Goal: Navigation & Orientation: Find specific page/section

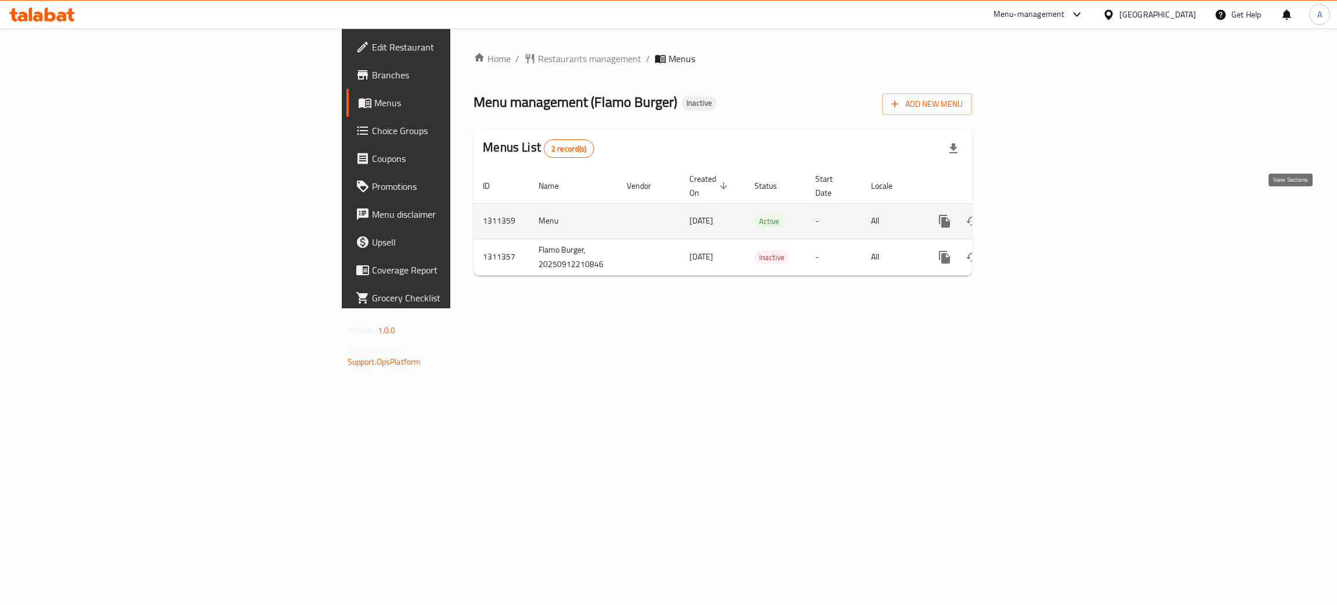
click at [1034, 216] on icon "enhanced table" at bounding box center [1028, 221] width 10 height 10
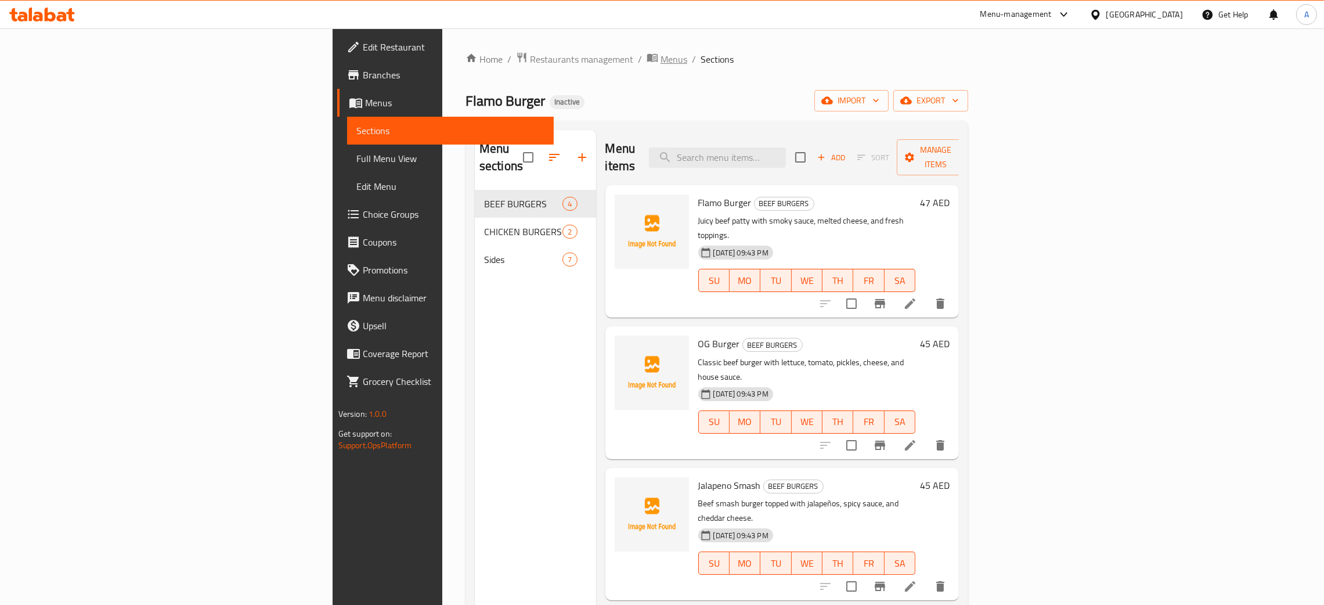
click at [660, 62] on span "Menus" at bounding box center [673, 59] width 27 height 14
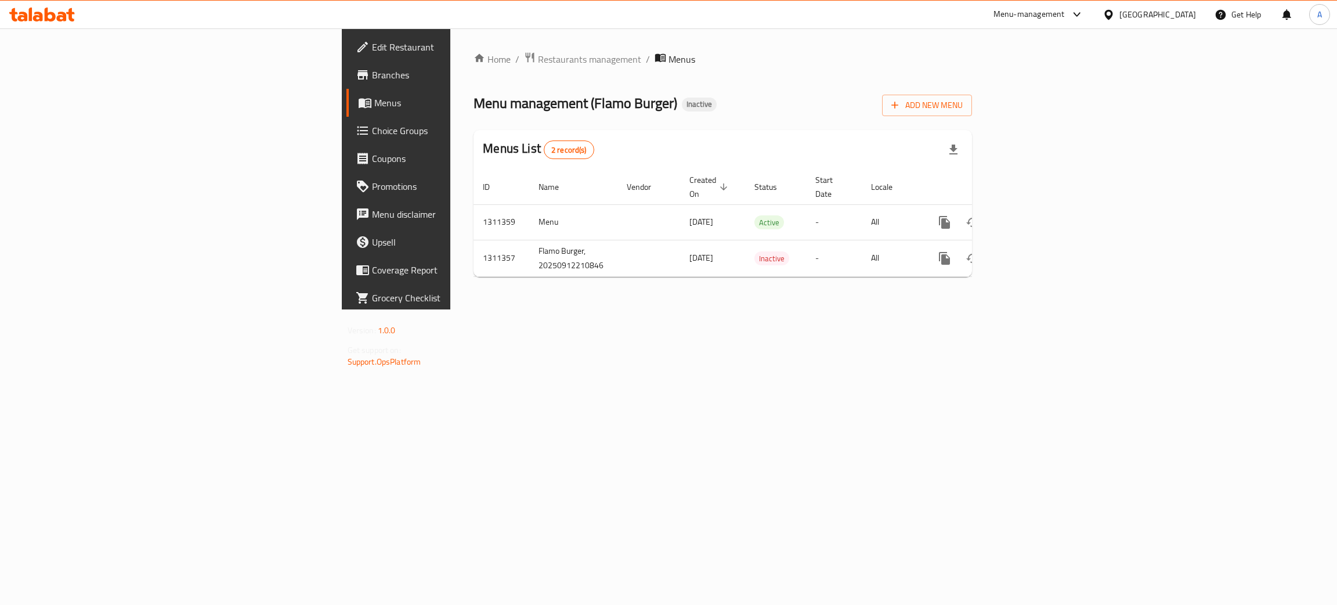
click at [372, 73] on span "Branches" at bounding box center [464, 75] width 184 height 14
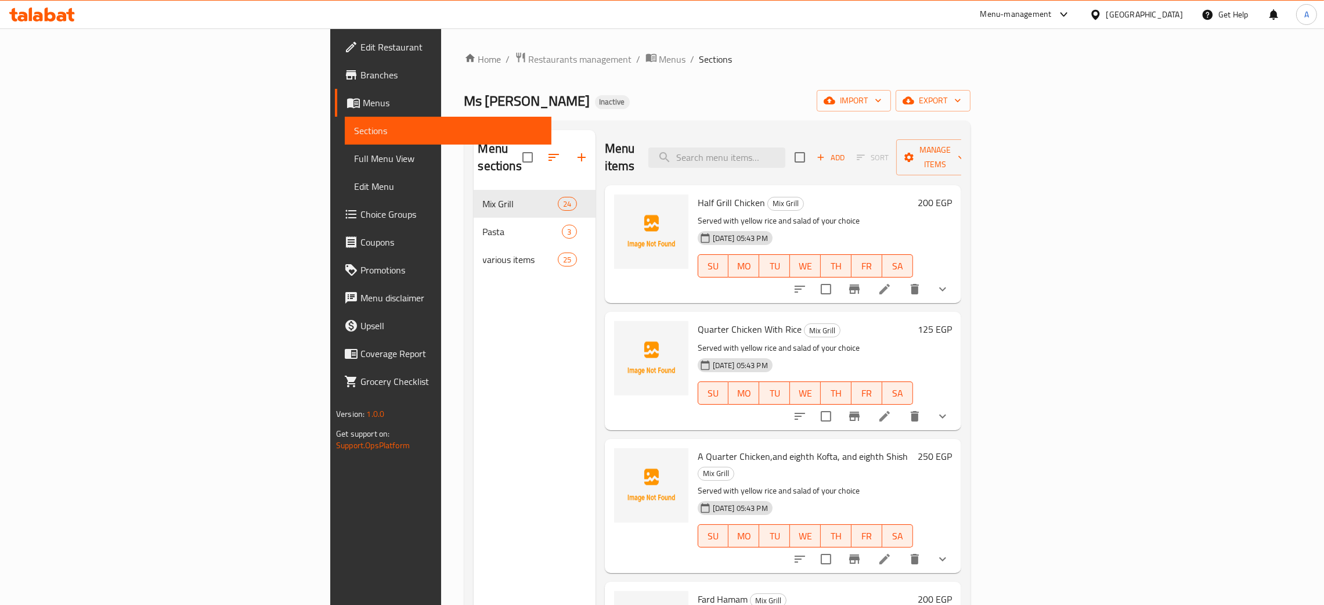
click at [354, 155] on span "Full Menu View" at bounding box center [448, 158] width 188 height 14
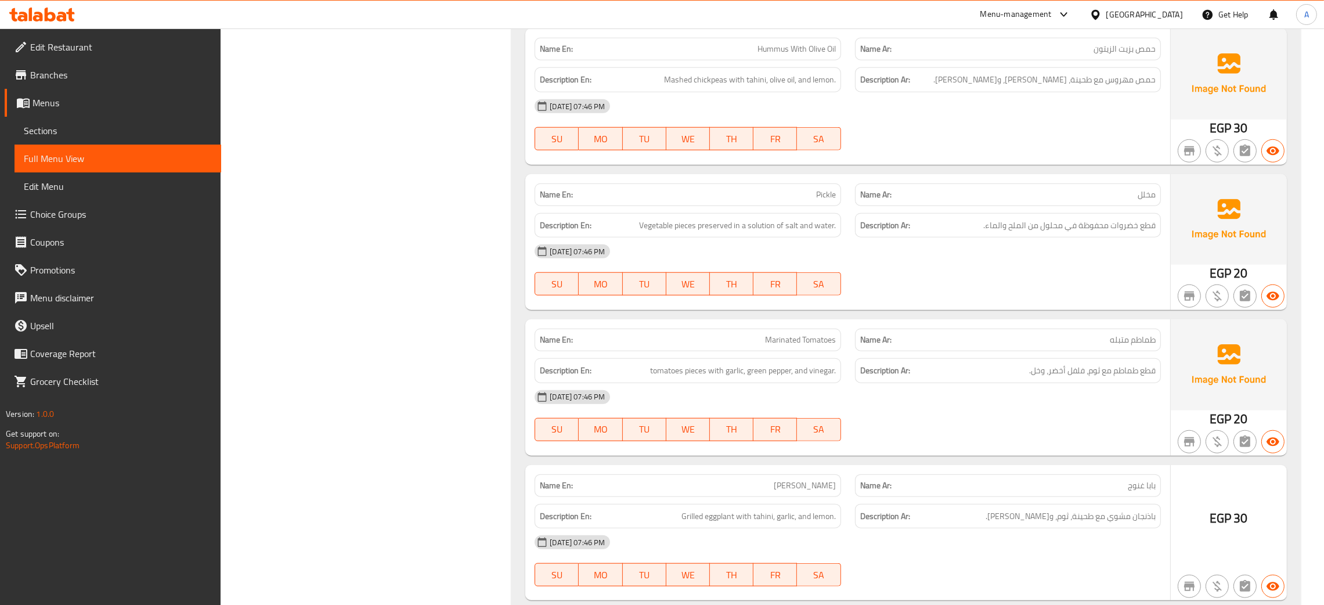
scroll to position [8285, 0]
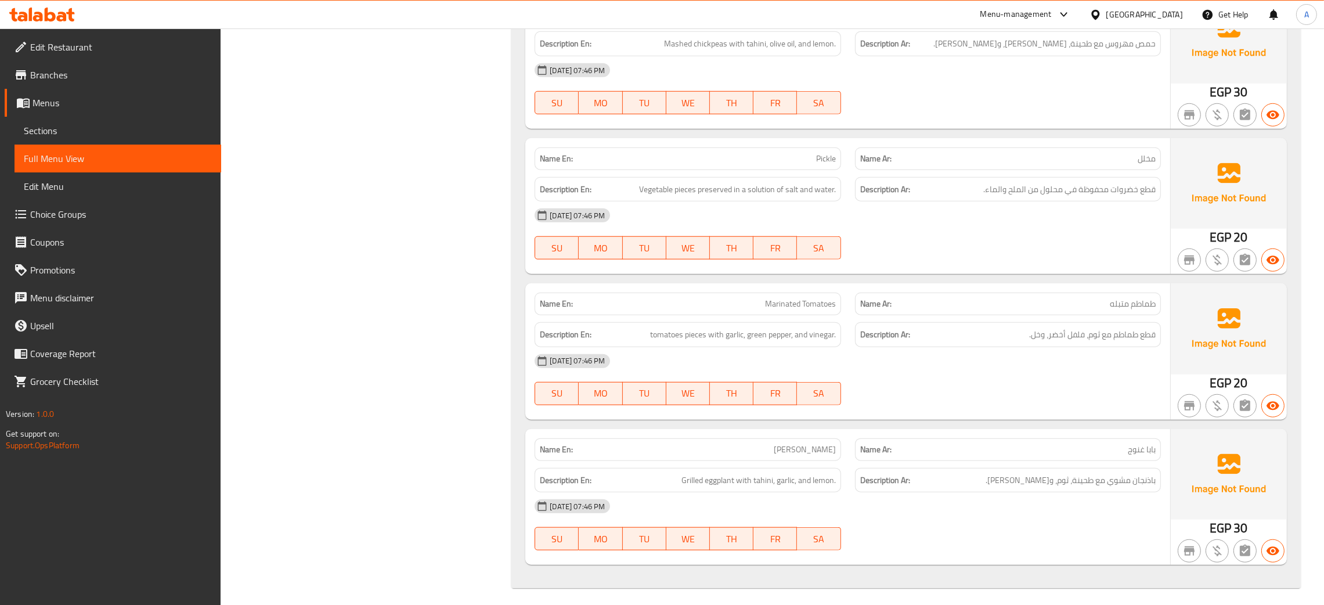
drag, startPoint x: 424, startPoint y: 178, endPoint x: 533, endPoint y: 10, distance: 199.6
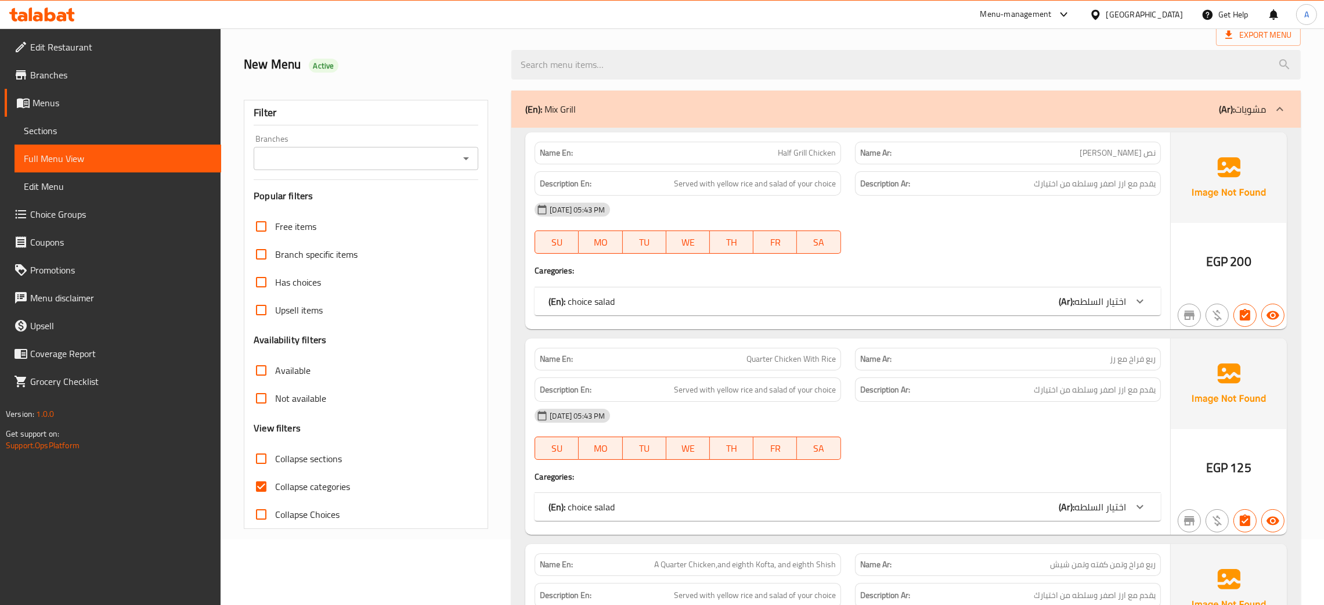
scroll to position [0, 0]
